Goal: Task Accomplishment & Management: Complete application form

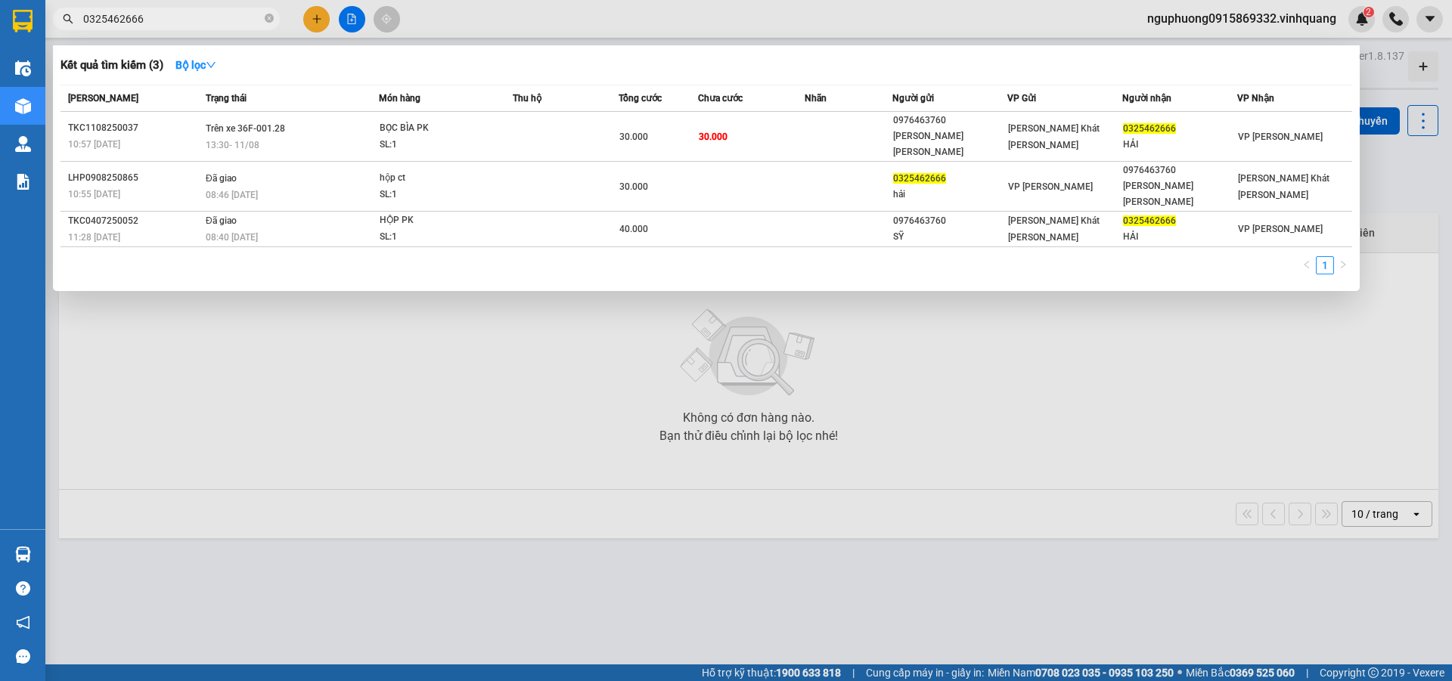
click at [266, 16] on icon "close-circle" at bounding box center [269, 18] width 9 height 9
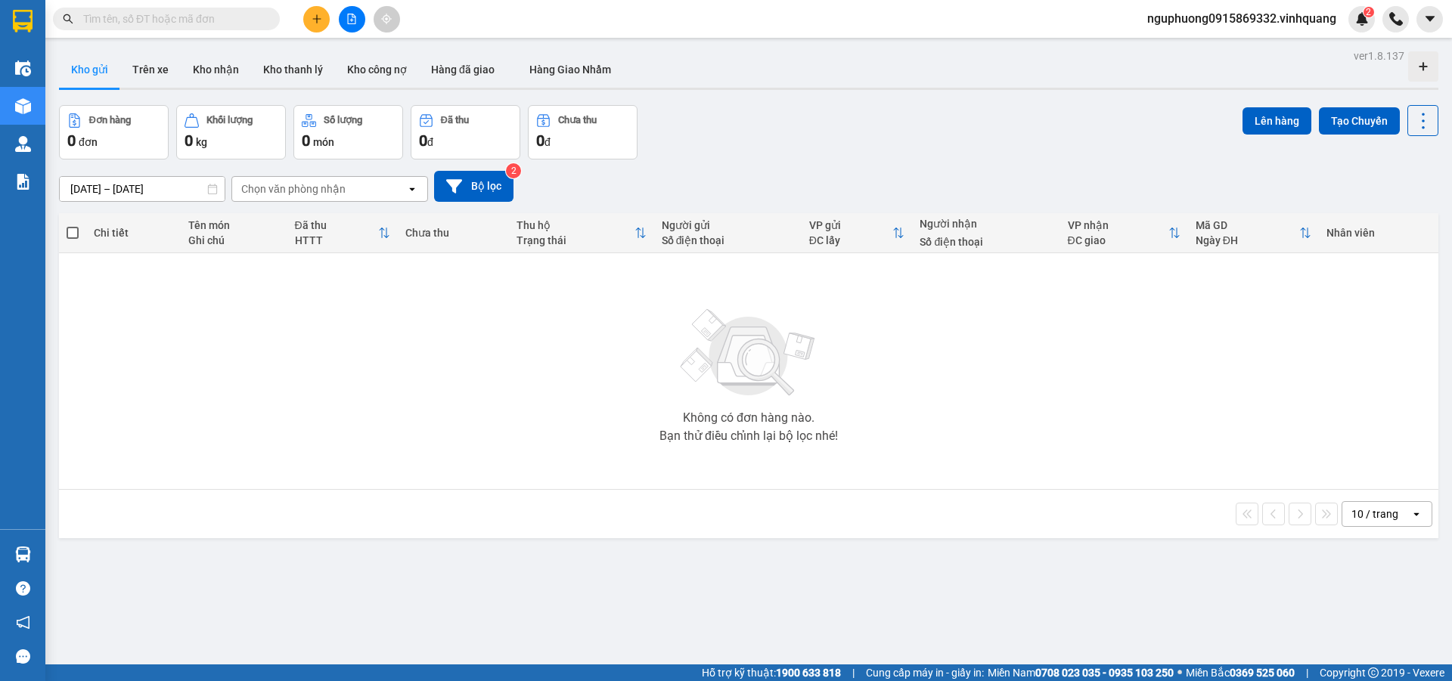
click at [143, 18] on input "text" at bounding box center [172, 19] width 178 height 17
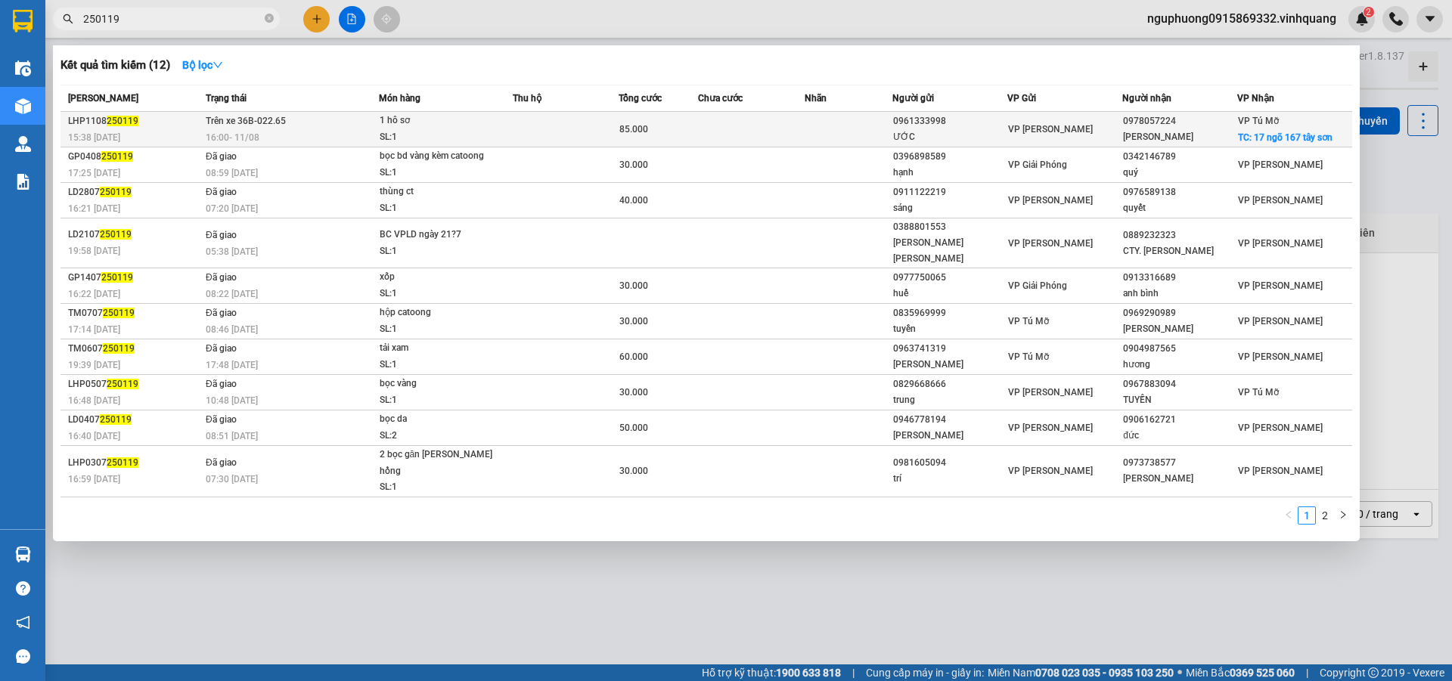
type input "250119"
click at [609, 135] on td at bounding box center [566, 130] width 106 height 36
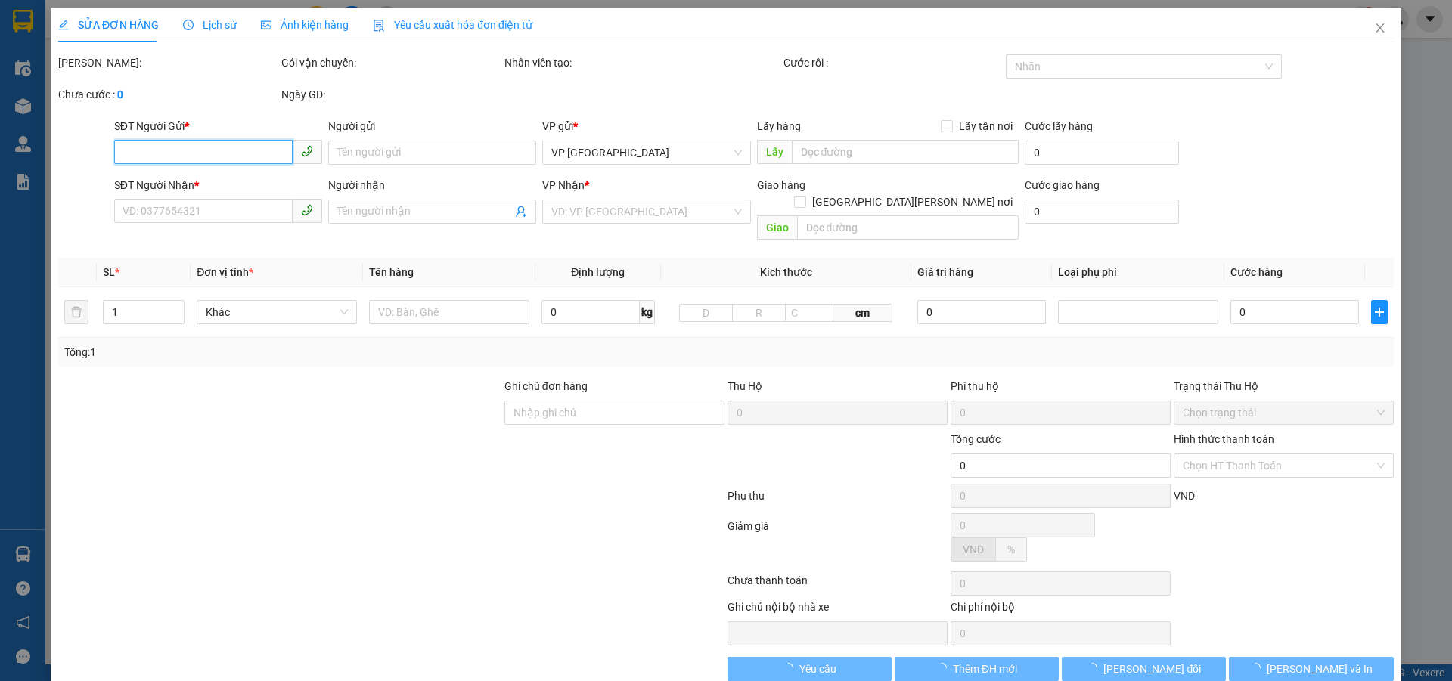
type input "0961333998"
type input "ƯỚC"
type input "0978057224"
type input "[PERSON_NAME]"
checkbox input "true"
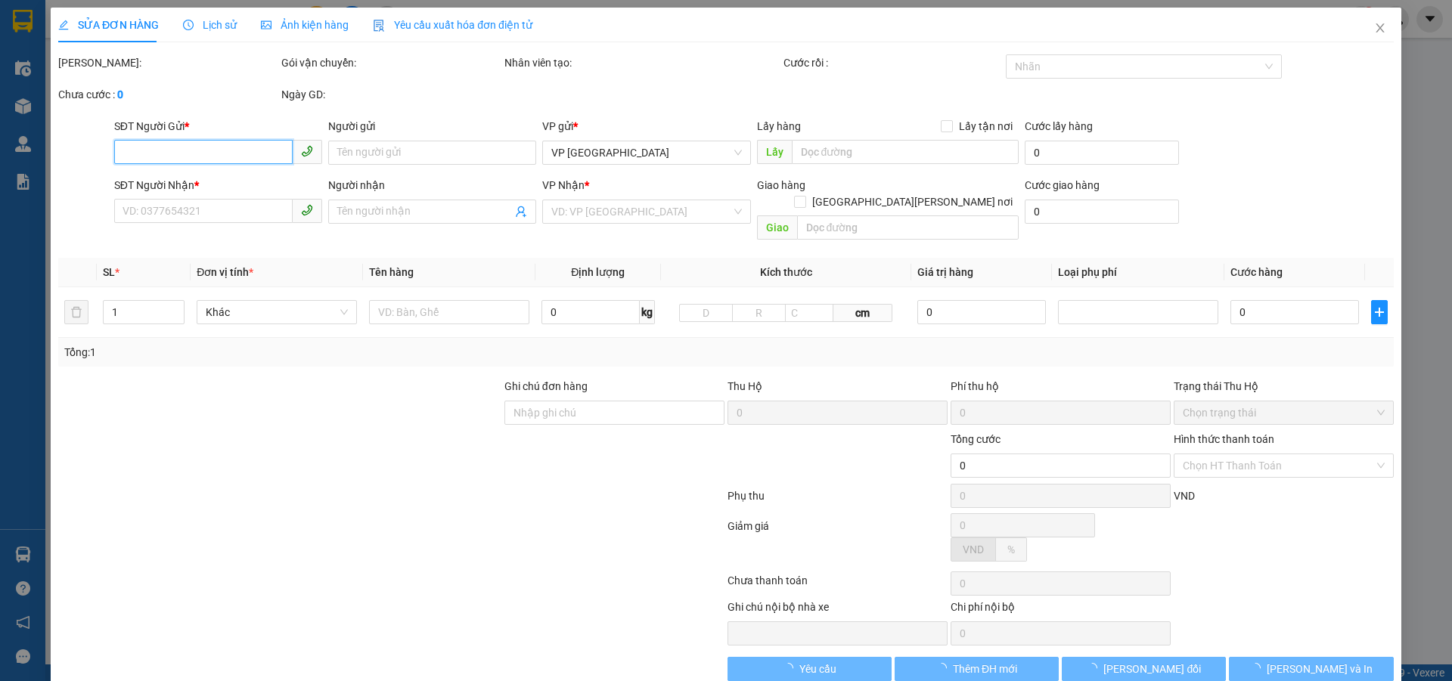
type input "17 ngõ 167 [GEOGRAPHIC_DATA]"
type input "85.000"
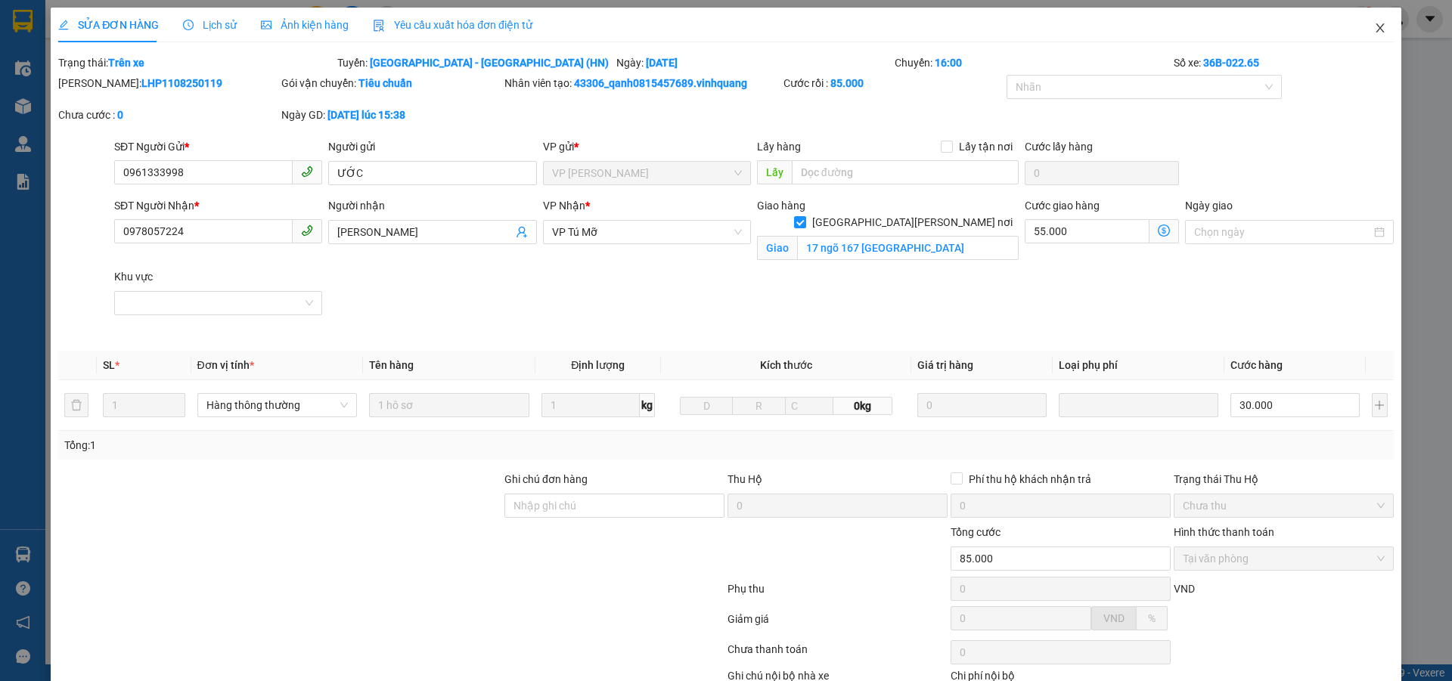
click at [1374, 27] on icon "close" at bounding box center [1380, 28] width 12 height 12
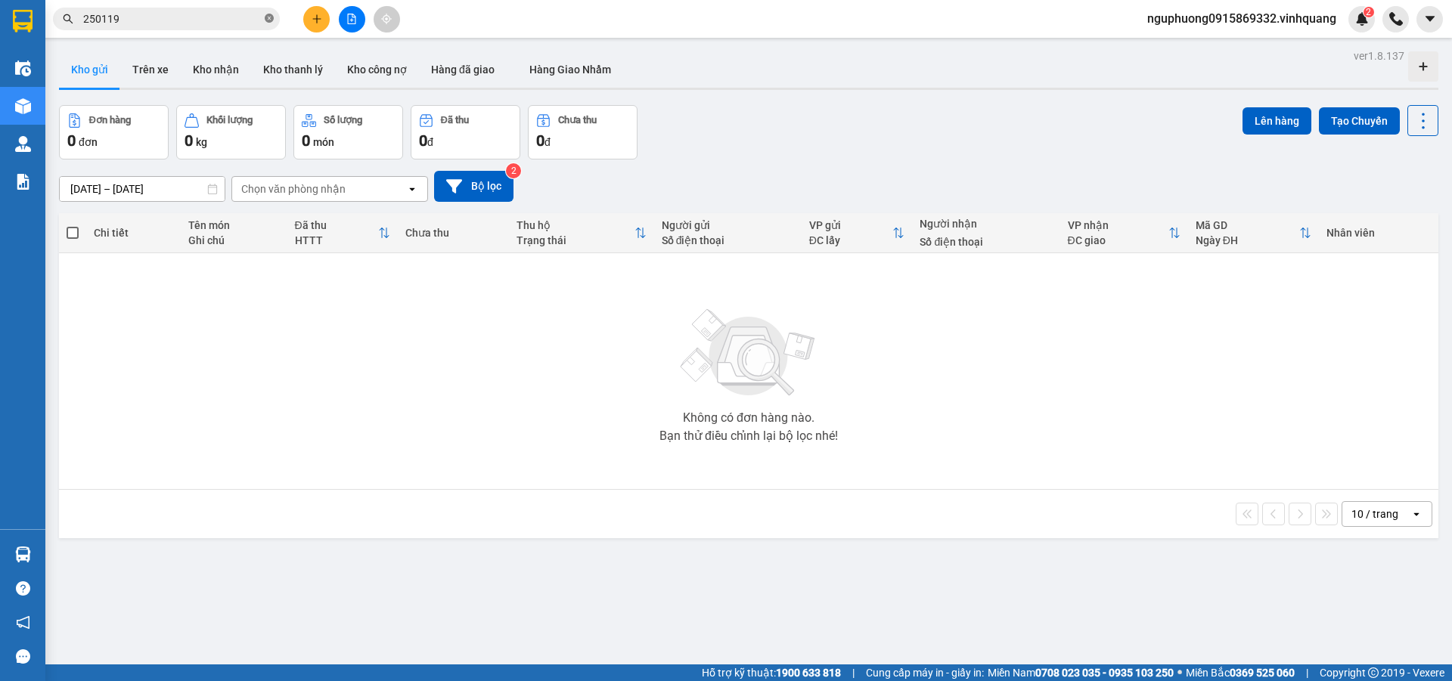
click at [271, 20] on icon "close-circle" at bounding box center [269, 18] width 9 height 9
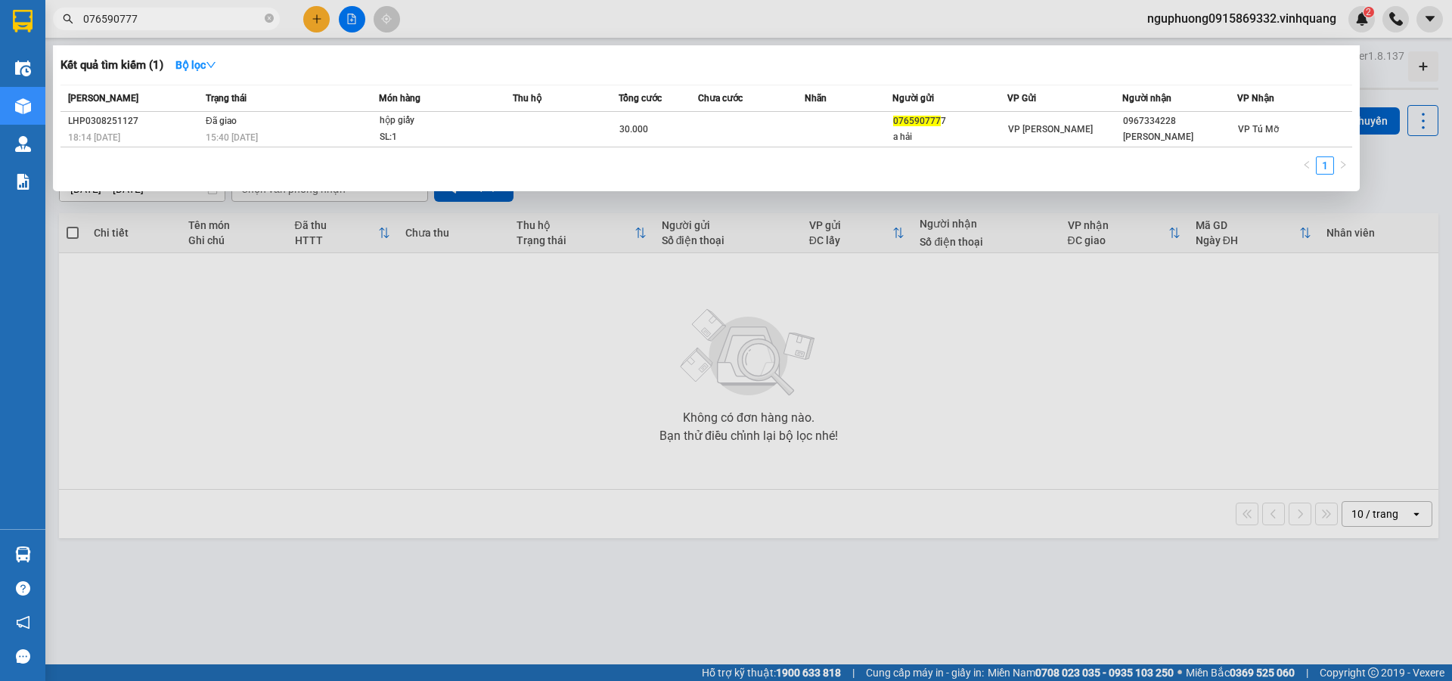
type input "0765907777"
click at [265, 17] on icon "close-circle" at bounding box center [269, 18] width 9 height 9
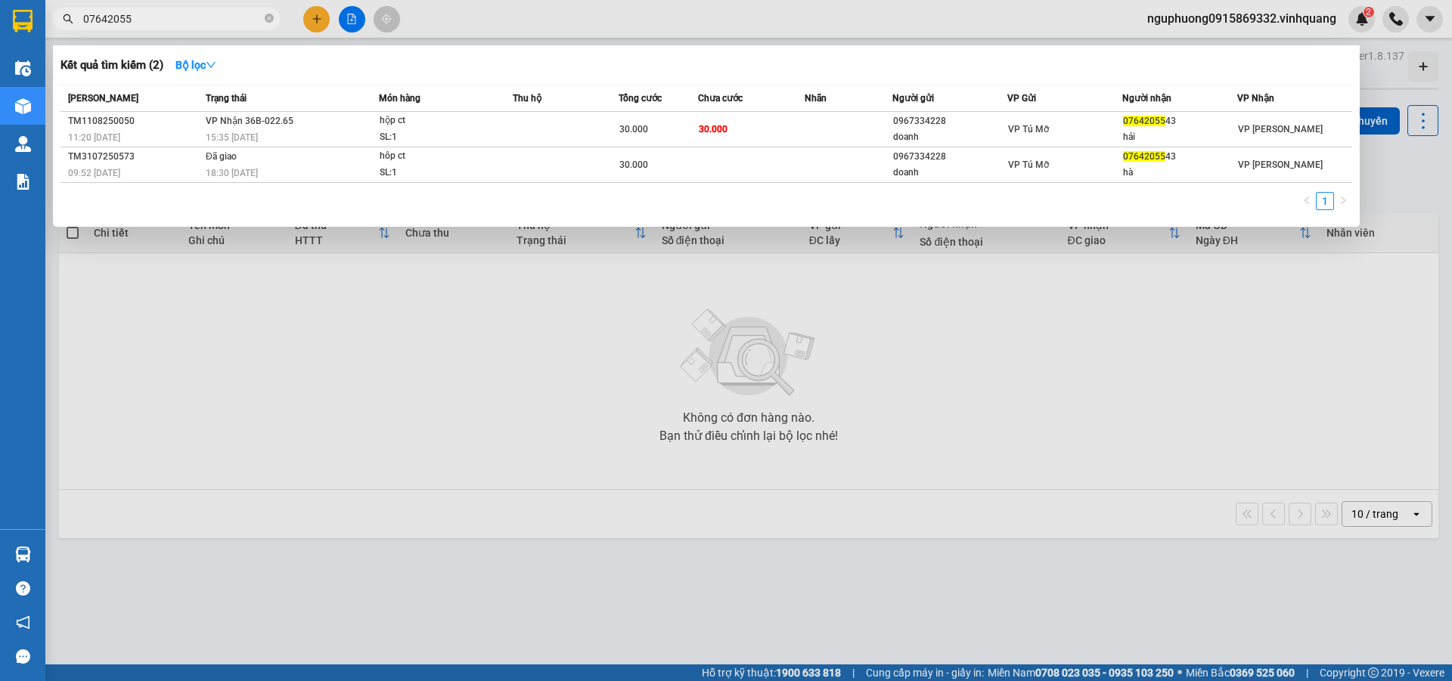
type input "07642055"
click at [268, 17] on icon "close-circle" at bounding box center [269, 18] width 9 height 9
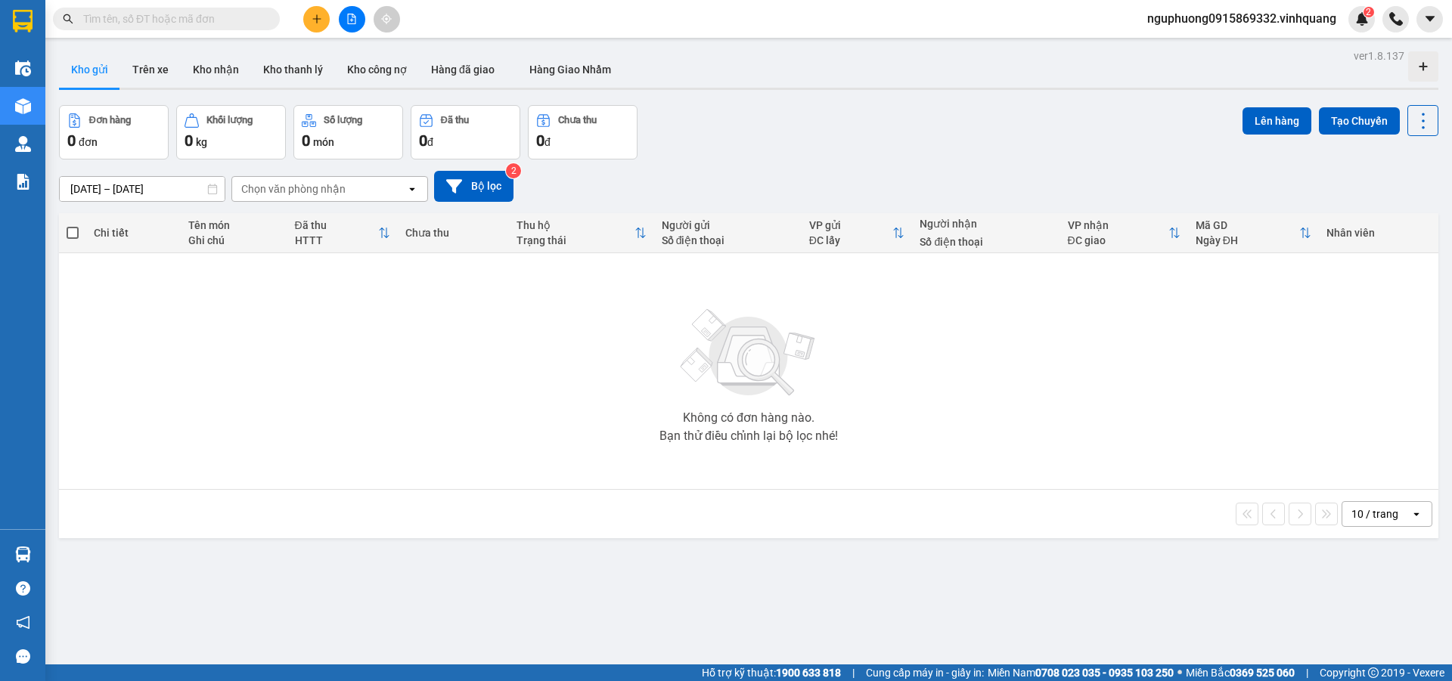
click at [197, 22] on input "text" at bounding box center [172, 19] width 178 height 17
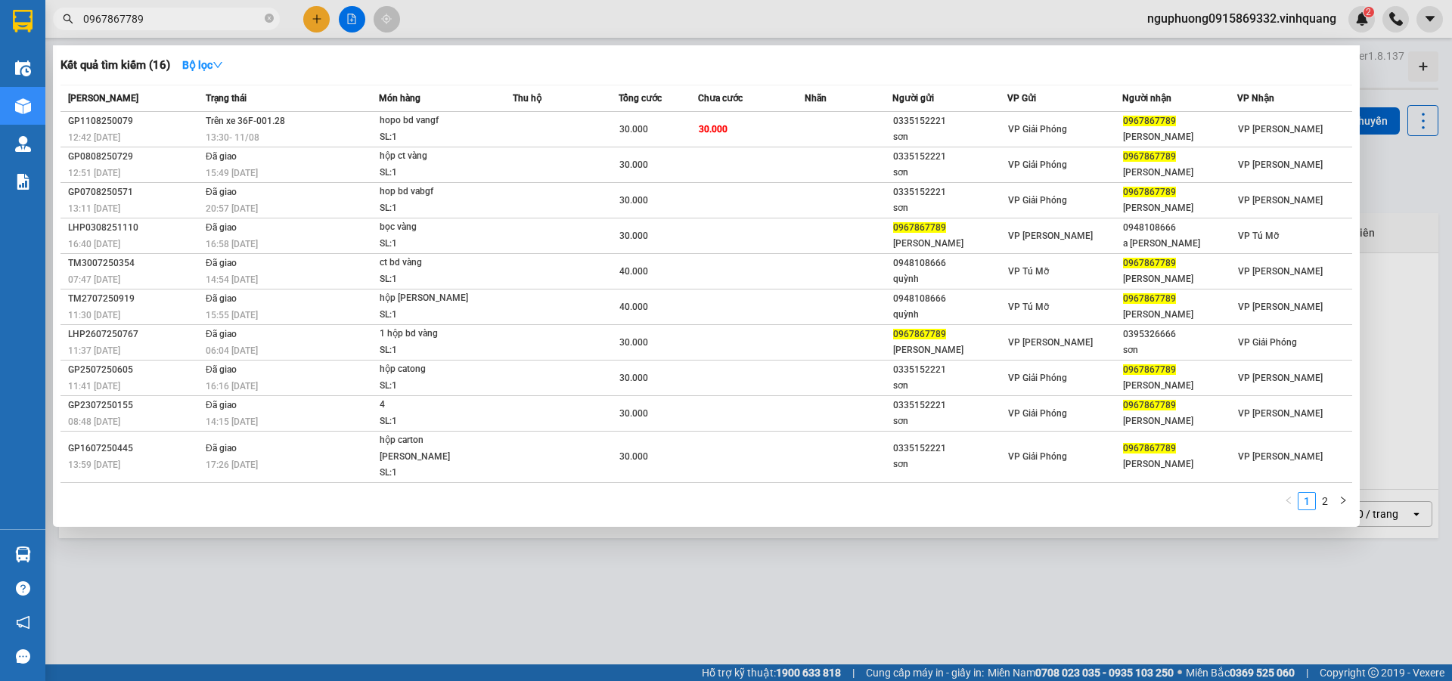
type input "0967867789"
